Goal: Obtain resource: Obtain resource

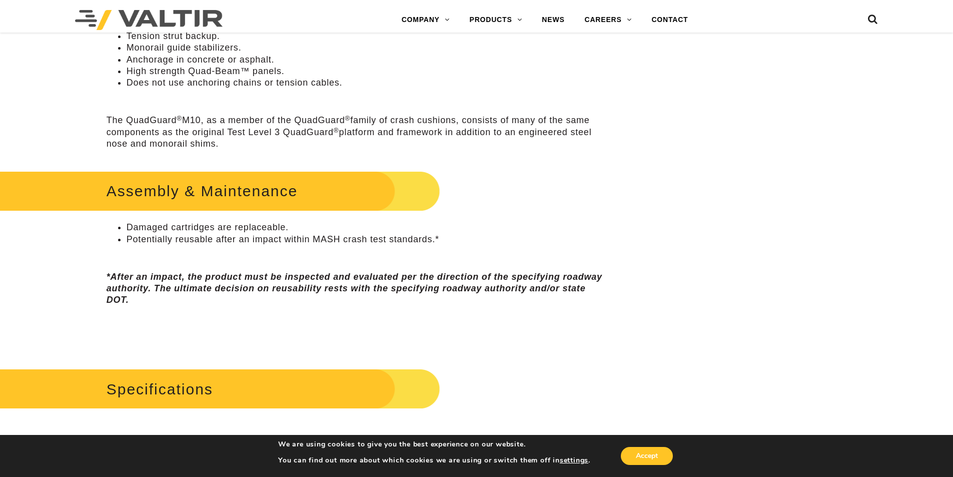
scroll to position [250, 0]
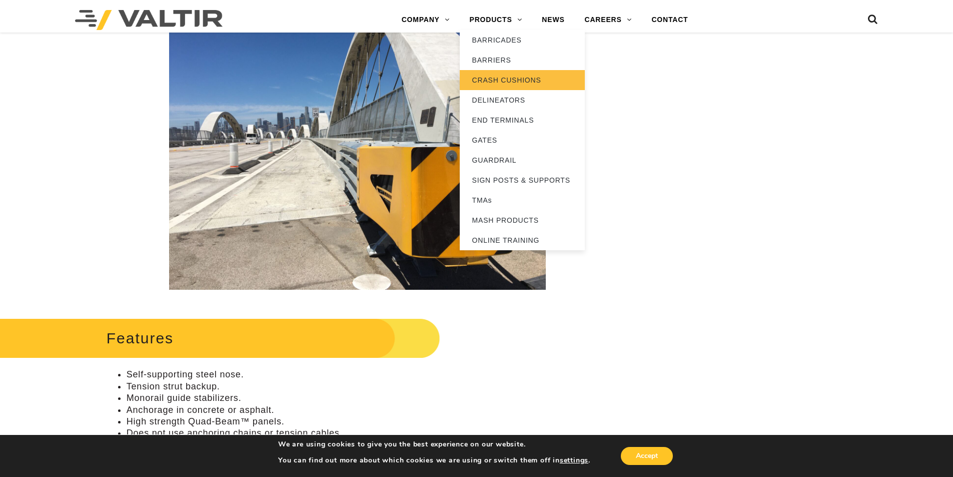
click at [513, 81] on link "CRASH CUSHIONS" at bounding box center [522, 80] width 125 height 20
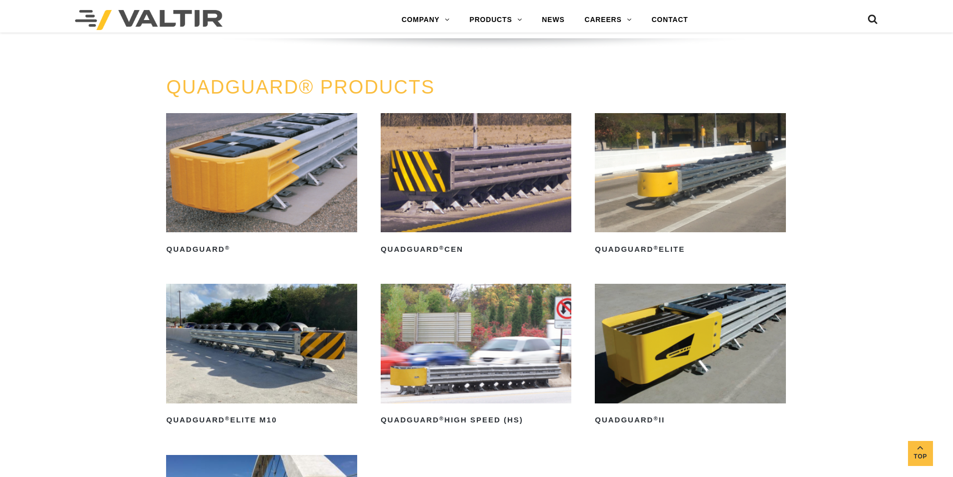
scroll to position [700, 0]
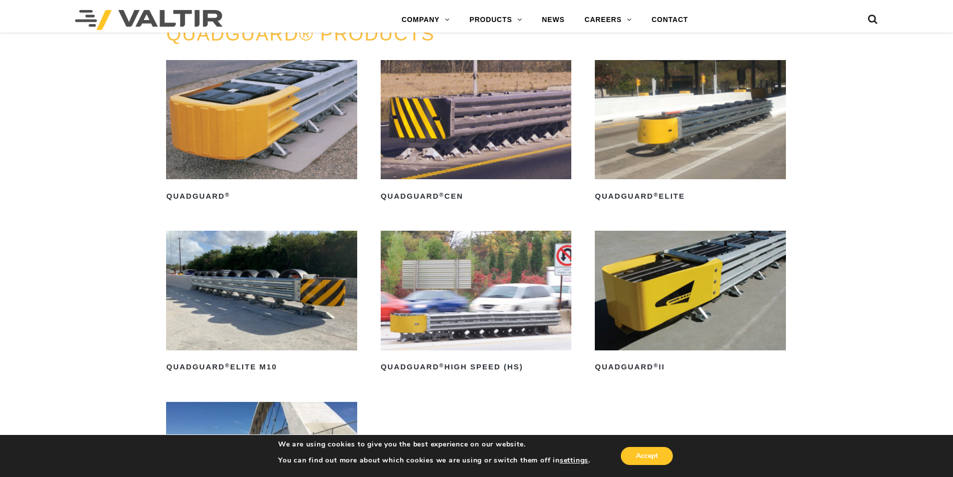
click at [660, 304] on img at bounding box center [690, 290] width 191 height 119
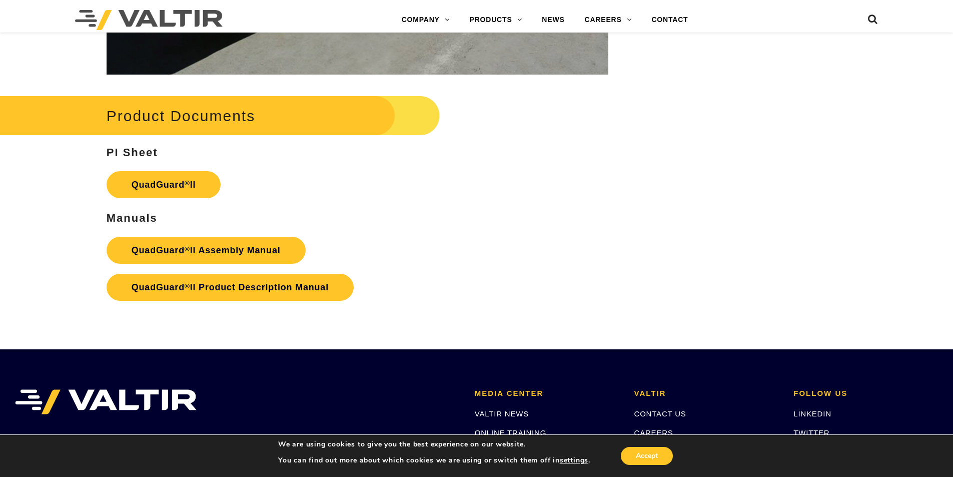
scroll to position [2000, 0]
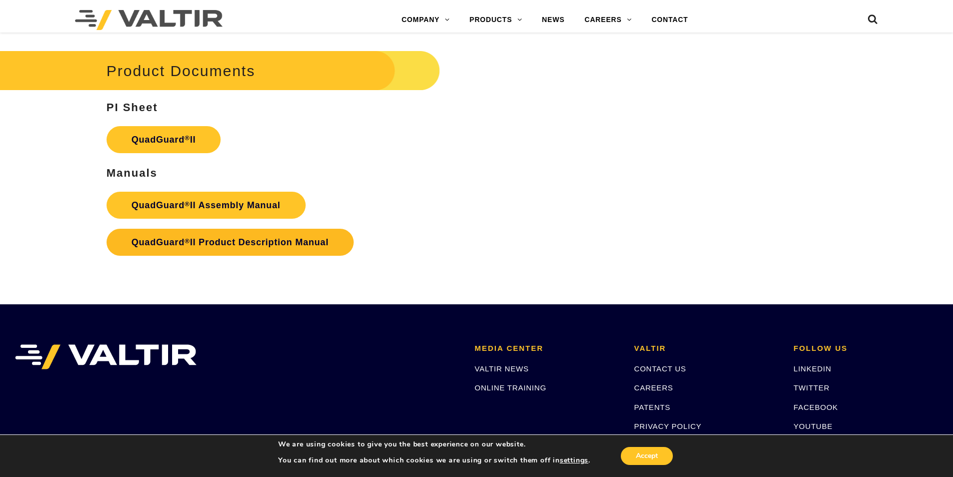
click at [263, 237] on strong "QuadGuard ® II Product Description Manual" at bounding box center [230, 242] width 197 height 10
